Goal: Task Accomplishment & Management: Use online tool/utility

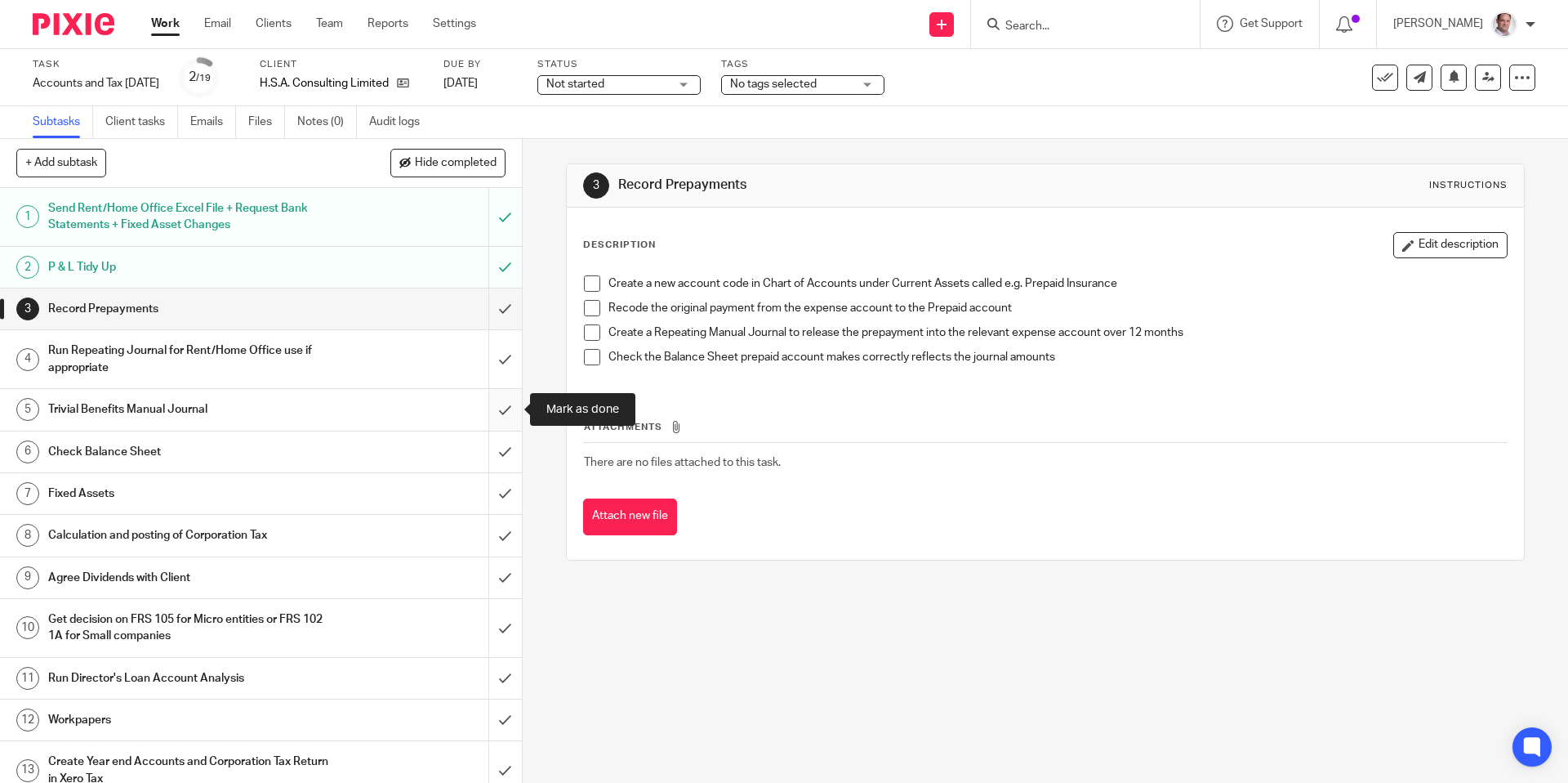
click at [498, 410] on input "submit" at bounding box center [261, 409] width 522 height 41
click at [508, 493] on input "submit" at bounding box center [261, 494] width 522 height 41
click at [508, 536] on input "submit" at bounding box center [261, 535] width 522 height 41
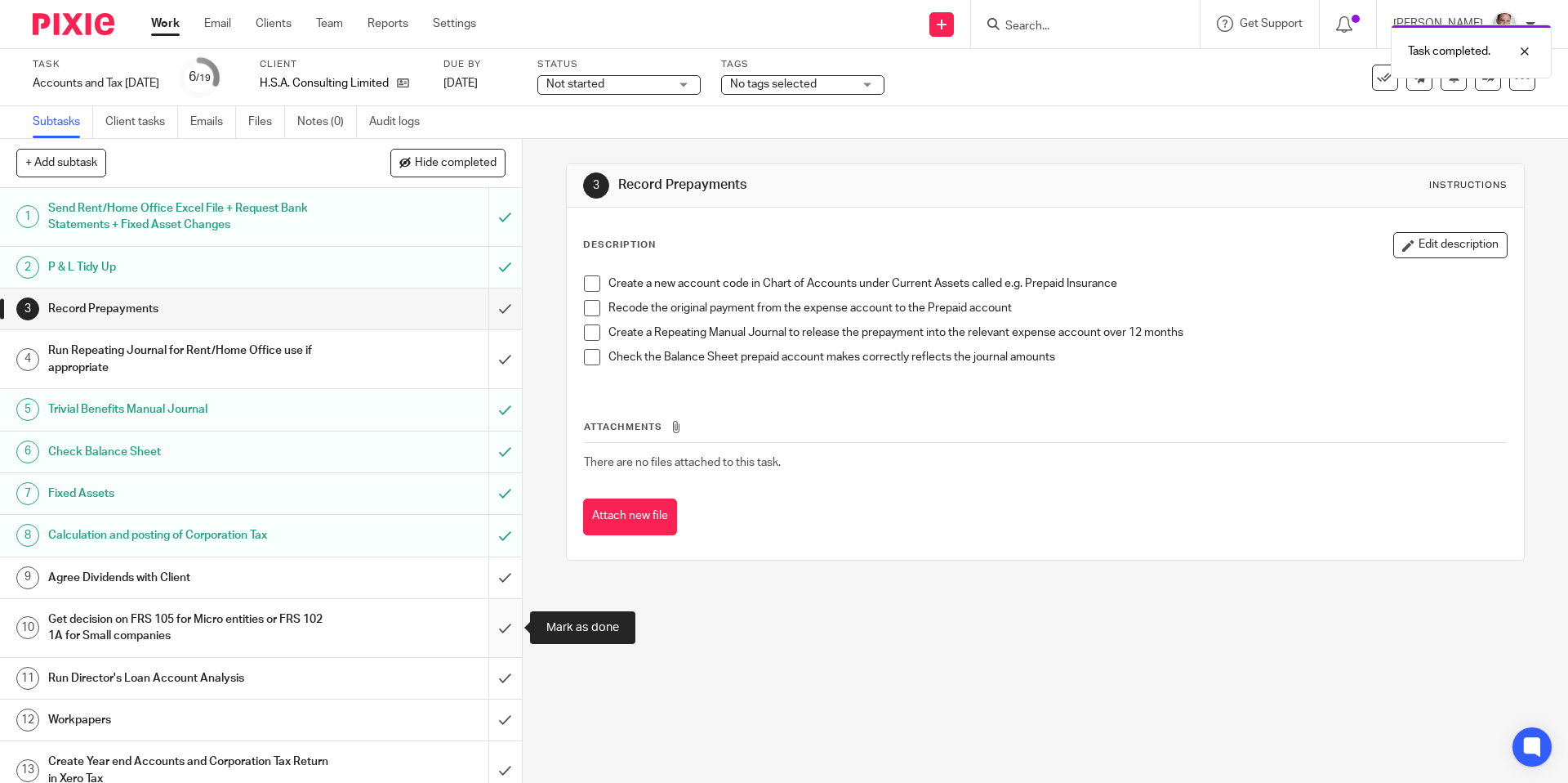
click at [508, 624] on input "submit" at bounding box center [261, 627] width 522 height 58
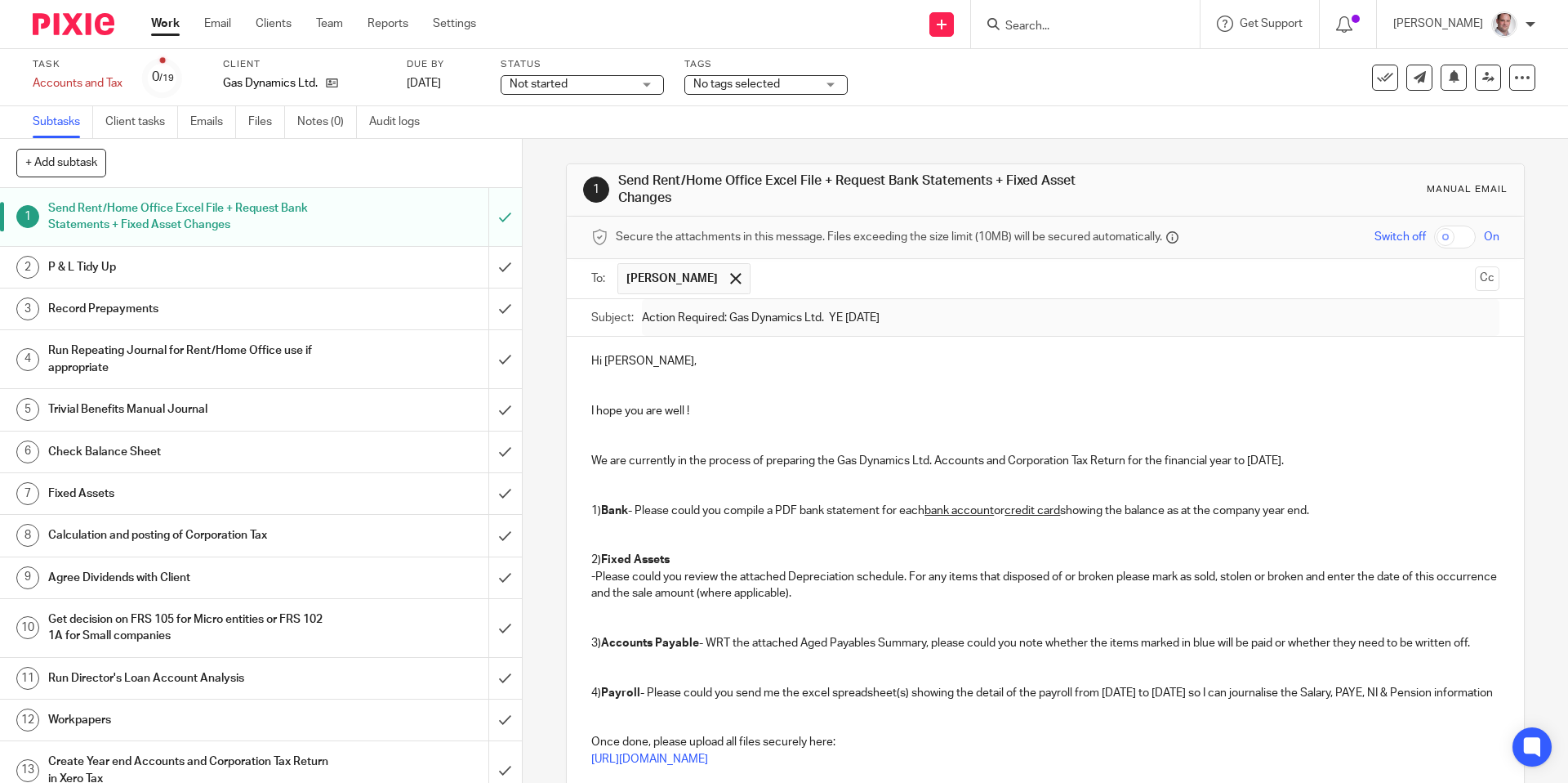
scroll to position [383, 0]
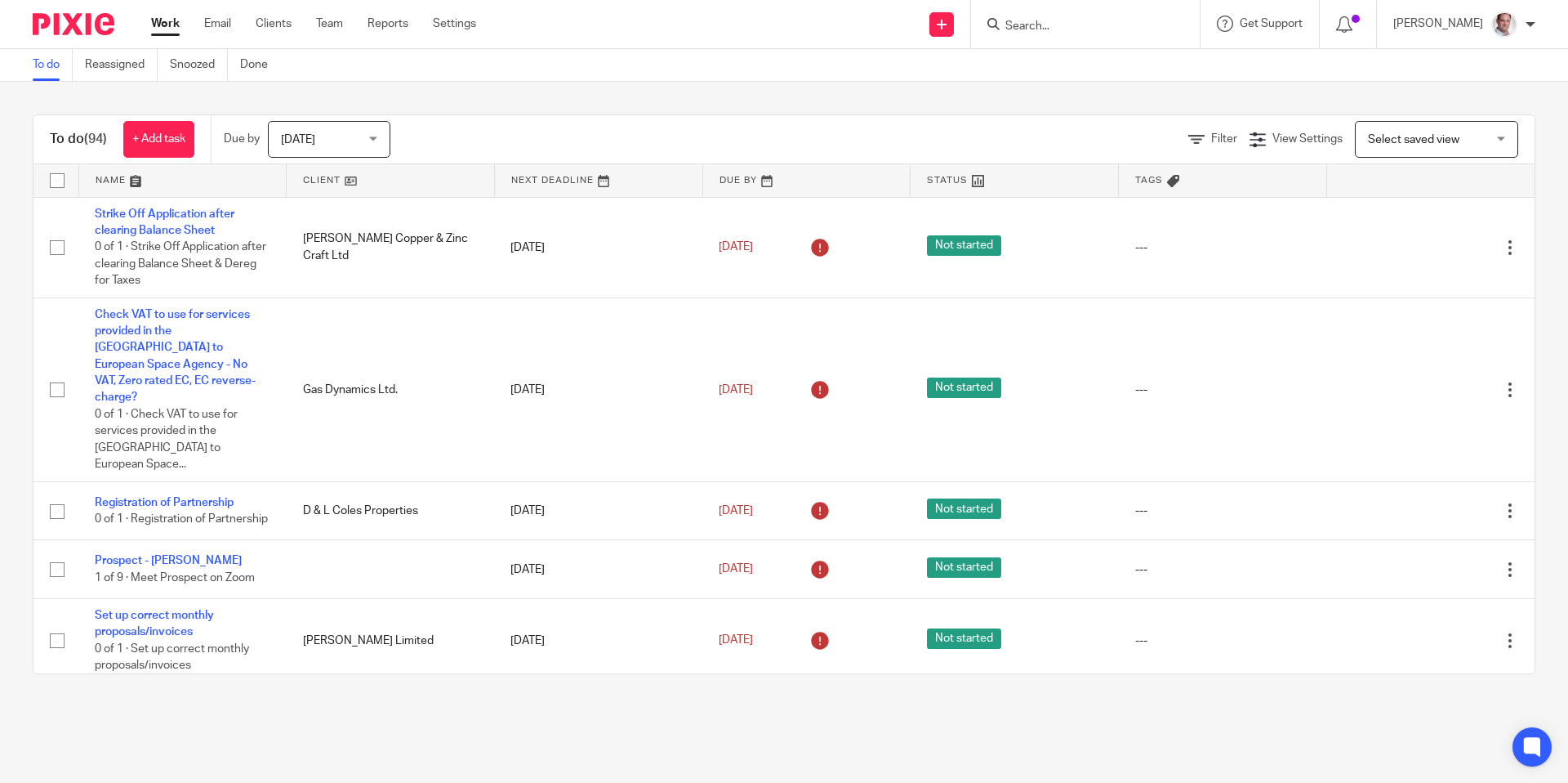
click at [1091, 29] on input "Search" at bounding box center [1077, 27] width 147 height 14
type input "it tailo"
click at [1149, 80] on link at bounding box center [1139, 76] width 276 height 51
